Goal: Information Seeking & Learning: Check status

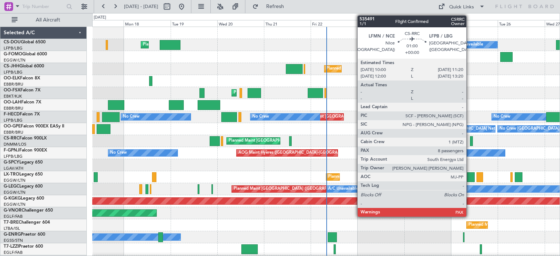
click at [283, 149] on div "Planned Maint London (Luton) Planned Maint Paris (Le Bourget) A/C Unavailable P…" at bounding box center [326, 237] width 468 height 421
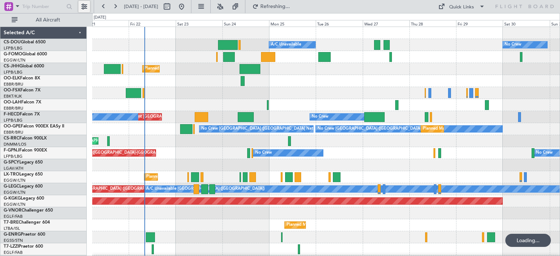
click at [85, 5] on button at bounding box center [84, 7] width 12 height 12
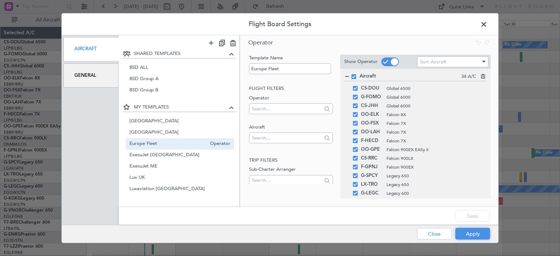
drag, startPoint x: 484, startPoint y: 236, endPoint x: 476, endPoint y: 228, distance: 10.8
click at [483, 235] on button "Apply" at bounding box center [473, 234] width 35 height 12
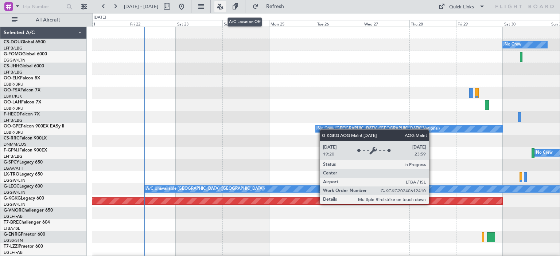
click at [226, 5] on button at bounding box center [221, 7] width 12 height 12
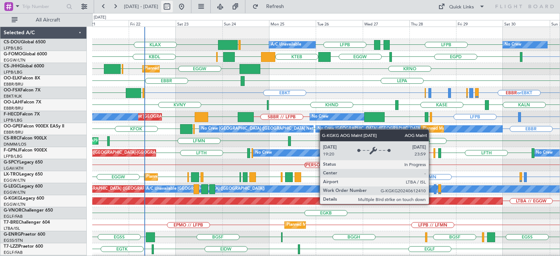
click at [173, 7] on button at bounding box center [167, 7] width 12 height 12
select select "8"
select select "2025"
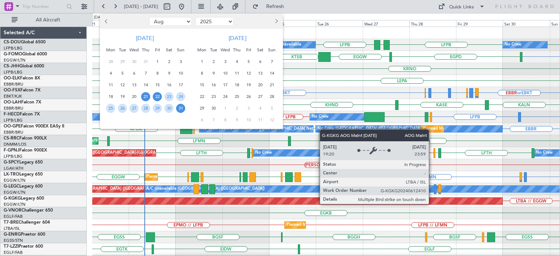
click at [156, 97] on span "22" at bounding box center [157, 96] width 9 height 9
drag, startPoint x: 157, startPoint y: 109, endPoint x: 201, endPoint y: 92, distance: 46.9
click at [158, 109] on span "29" at bounding box center [157, 108] width 9 height 9
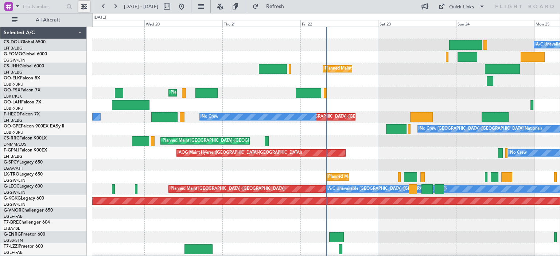
click at [82, 7] on button at bounding box center [84, 7] width 12 height 12
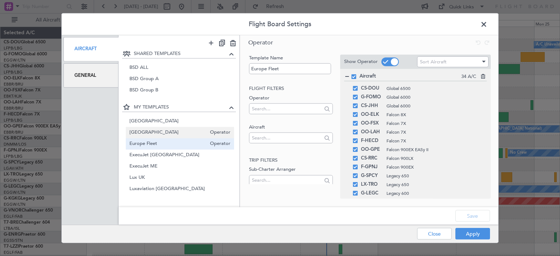
click at [157, 130] on span "[GEOGRAPHIC_DATA]" at bounding box center [168, 133] width 77 height 8
type input "[GEOGRAPHIC_DATA]"
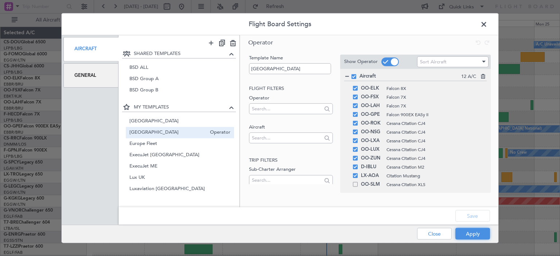
click at [482, 232] on button "Apply" at bounding box center [473, 234] width 35 height 12
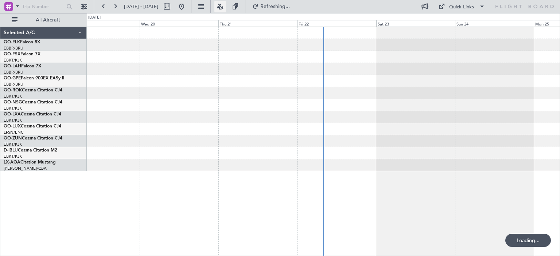
click at [226, 7] on button at bounding box center [221, 7] width 12 height 12
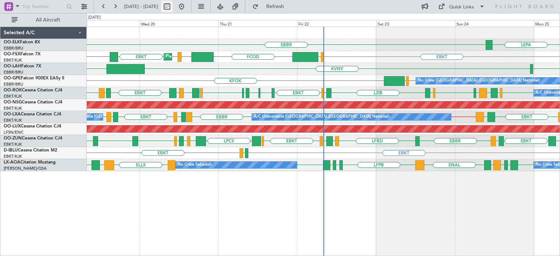
click at [173, 3] on button at bounding box center [167, 7] width 12 height 12
select select "8"
select select "2025"
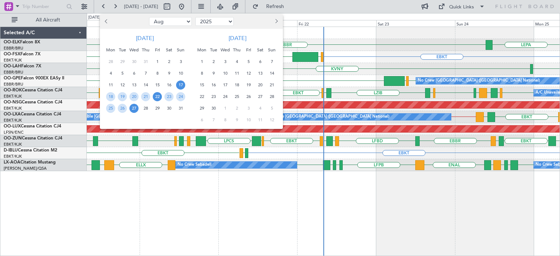
click at [158, 94] on span "22" at bounding box center [157, 96] width 9 height 9
click at [156, 111] on span "29" at bounding box center [157, 108] width 9 height 9
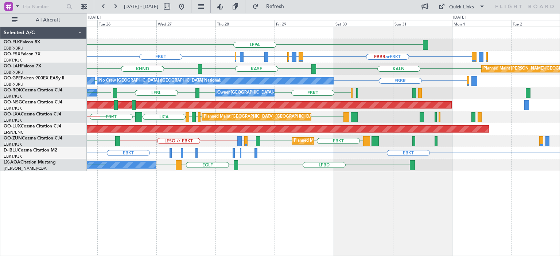
click at [196, 184] on div "LEPA [GEOGRAPHIC_DATA] EBBR or EBKT EBBR or EBKT LFMN or EBKT EBBR or EBKT EBKT…" at bounding box center [324, 142] width 474 height 230
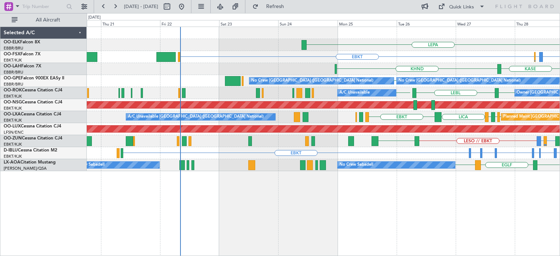
click at [429, 134] on div "LEPA EBKT EBBR or EBKT LFMN or EBKT EBBR or EBKT Planned Maint [GEOGRAPHIC_DATA…" at bounding box center [323, 99] width 473 height 144
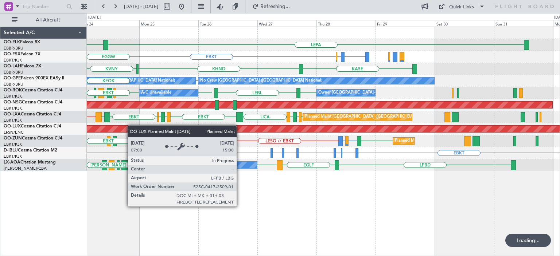
click at [0, 126] on div "LEPA [GEOGRAPHIC_DATA] LFMN or EBKT EBBR or EBKT EBKT EGGW [GEOGRAPHIC_DATA] KH…" at bounding box center [280, 134] width 560 height 243
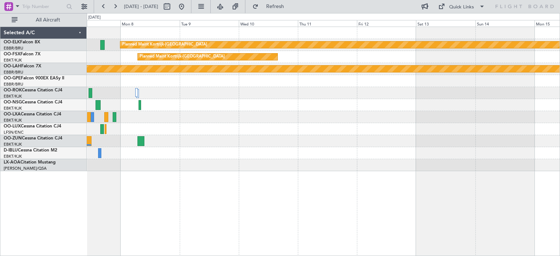
click at [338, 136] on div "Planned Maint Kortrijk-[GEOGRAPHIC_DATA] Planned Maint [GEOGRAPHIC_DATA]-[GEOGR…" at bounding box center [323, 99] width 473 height 144
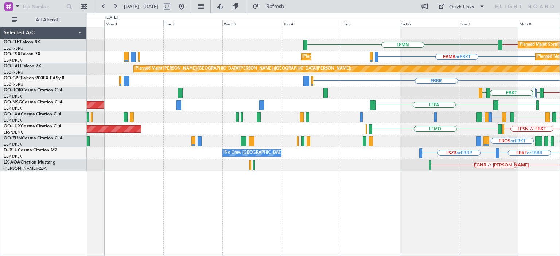
click at [559, 135] on div "EBBR // EBKT LFMN Planned Maint [GEOGRAPHIC_DATA]-[GEOGRAPHIC_DATA] EBMB or EBK…" at bounding box center [323, 99] width 473 height 144
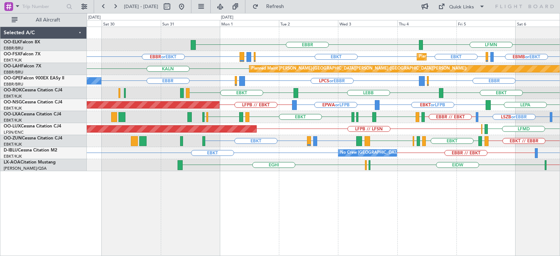
click at [266, 121] on div "EBBR LFMN EBBR // EBKT Planned Maint [GEOGRAPHIC_DATA]-[GEOGRAPHIC_DATA] Planne…" at bounding box center [323, 99] width 473 height 144
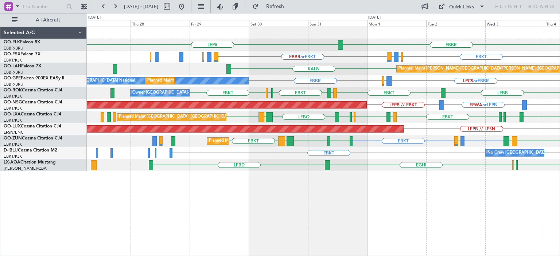
click at [300, 137] on div "EBKT LFMD or EBKT EBKT EGGD EBKT LICA EBKT EBKT LIRA Planned Maint [GEOGRAPHIC_…" at bounding box center [323, 141] width 473 height 12
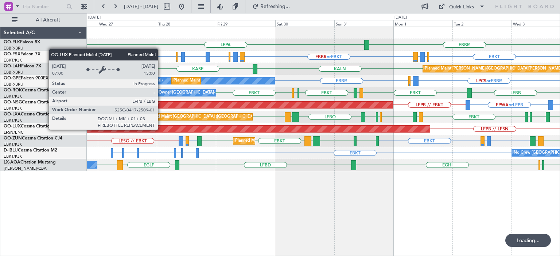
click at [188, 130] on div "Planned Maint [GEOGRAPHIC_DATA] ([GEOGRAPHIC_DATA])" at bounding box center [22, 129] width 816 height 7
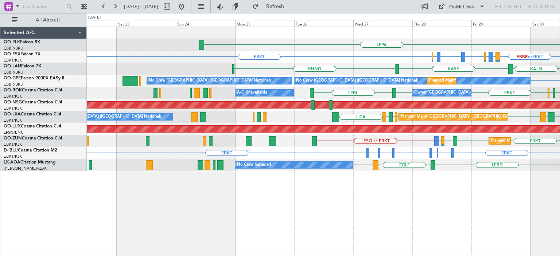
click at [493, 138] on div "LEPA [GEOGRAPHIC_DATA] EBBR or EBKT LIRZ or EBKT EBBR or EBKT EBBR or EBKT LFMN…" at bounding box center [323, 99] width 473 height 144
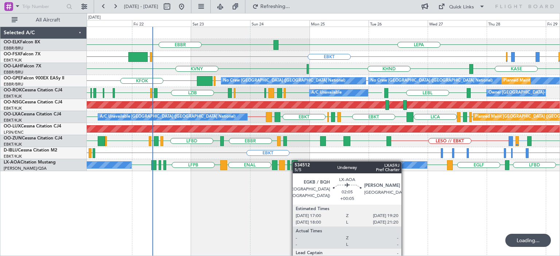
click at [296, 162] on div "LEPA [GEOGRAPHIC_DATA] EBBR or EBKT LFMN or EBKT EBBR or EBKT EBKT EGGW FCOD Pl…" at bounding box center [323, 99] width 473 height 144
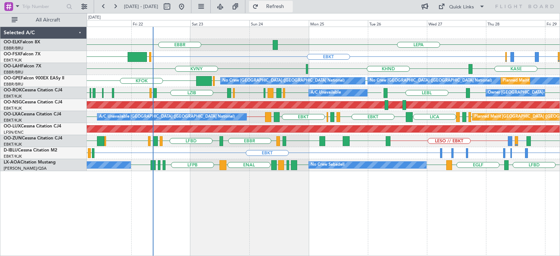
click at [291, 7] on span "Refresh" at bounding box center [275, 6] width 31 height 5
click at [290, 4] on span "Refresh" at bounding box center [275, 6] width 31 height 5
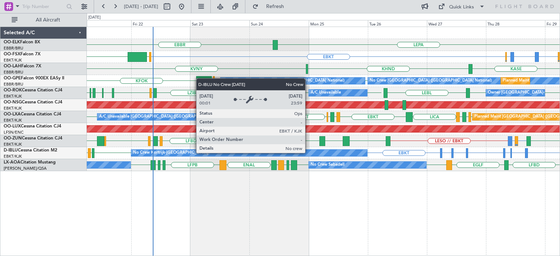
click at [309, 153] on div "No Crew Kortrijk-[GEOGRAPHIC_DATA]" at bounding box center [249, 153] width 236 height 7
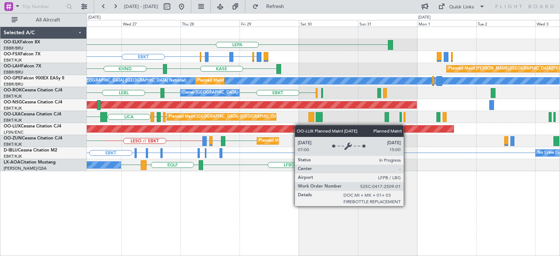
click at [142, 131] on div "LEPA EBKT EBBR or EBKT EBBR or EBKT LFMN or EBKT EBBR or EBKT Planned Maint [GE…" at bounding box center [323, 99] width 473 height 144
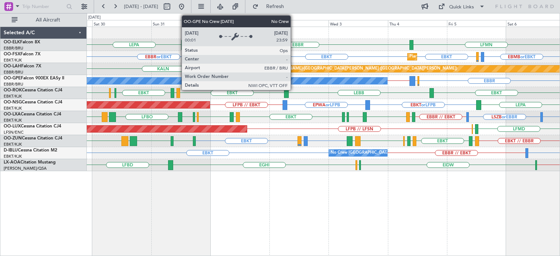
click at [294, 80] on div "No Crew [GEOGRAPHIC_DATA] ([GEOGRAPHIC_DATA] National)" at bounding box center [122, 81] width 532 height 7
click at [295, 81] on div "No Crew [GEOGRAPHIC_DATA] ([GEOGRAPHIC_DATA] National)" at bounding box center [122, 81] width 532 height 7
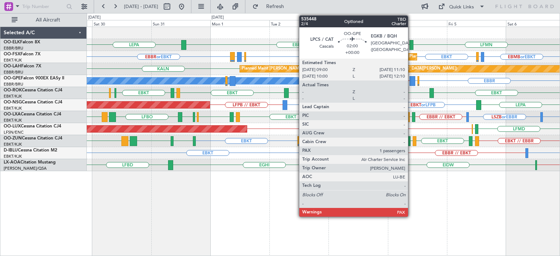
click at [412, 80] on div at bounding box center [412, 81] width 5 height 10
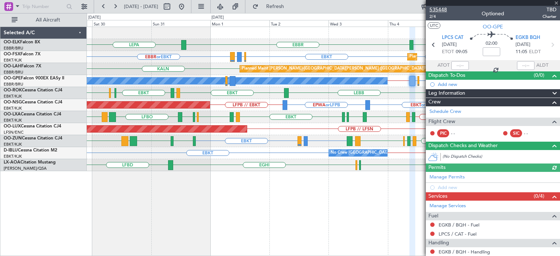
click at [440, 9] on span "535448" at bounding box center [439, 10] width 18 height 8
click at [557, 1] on span at bounding box center [556, 3] width 7 height 7
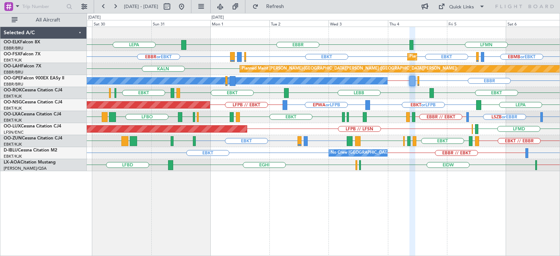
type input "0"
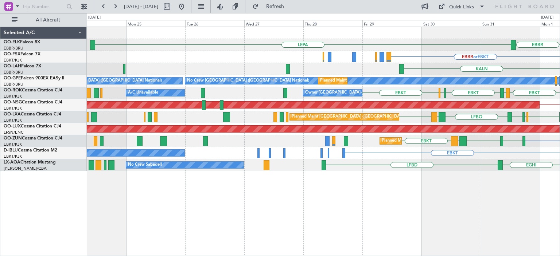
click at [472, 152] on div "EBBR LEPA EBBR or EBKT LIRZ or EBKT EBBR or EBKT EBKT KALN Planned [GEOGRAPHIC_…" at bounding box center [323, 99] width 473 height 144
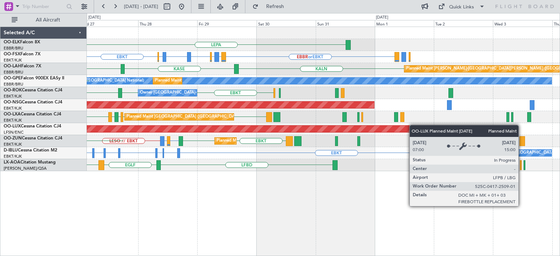
click at [93, 128] on div "Planned Maint [GEOGRAPHIC_DATA] ([GEOGRAPHIC_DATA])" at bounding box center [323, 129] width 473 height 12
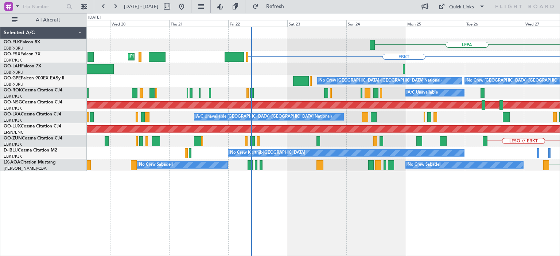
click at [339, 137] on div "LEPA EBKT Planned Maint [GEOGRAPHIC_DATA]-[GEOGRAPHIC_DATA] EBBR or EBKT EBBR o…" at bounding box center [323, 99] width 473 height 144
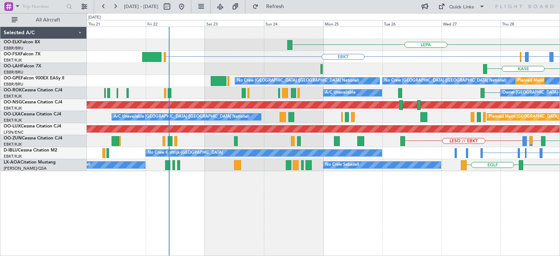
click at [235, 134] on div "Planned Maint [GEOGRAPHIC_DATA] ([GEOGRAPHIC_DATA])" at bounding box center [323, 129] width 473 height 12
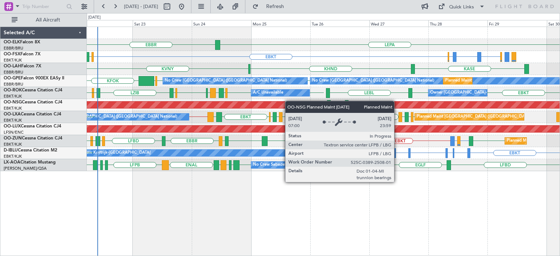
click at [275, 102] on div "EBBR LEPA EBKT EBBR or EBKT LFMN or EBKT EBBR or EBKT EGGW FCOD Planned Maint […" at bounding box center [323, 99] width 473 height 144
